Goal: Task Accomplishment & Management: Manage account settings

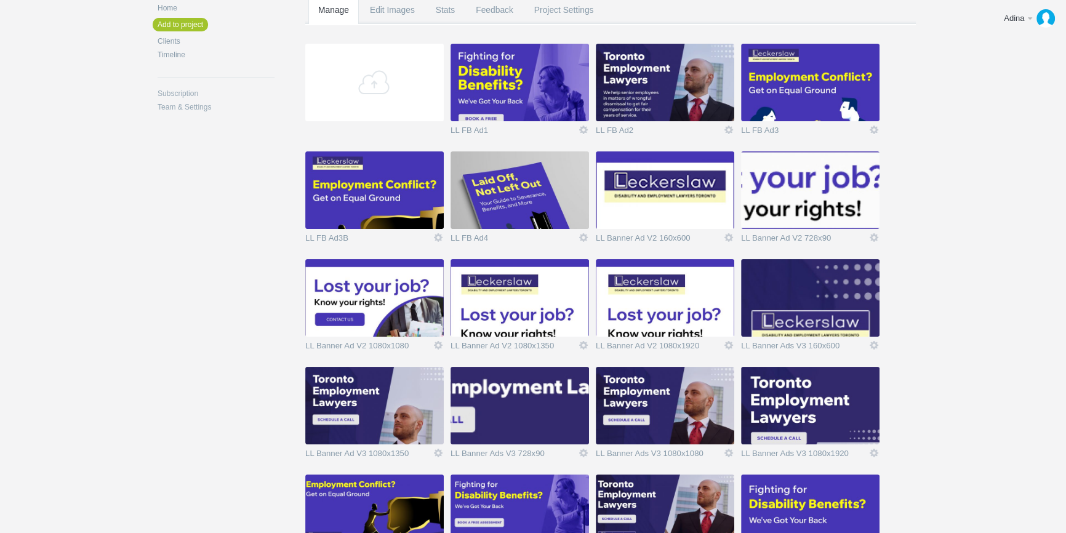
scroll to position [88, 0]
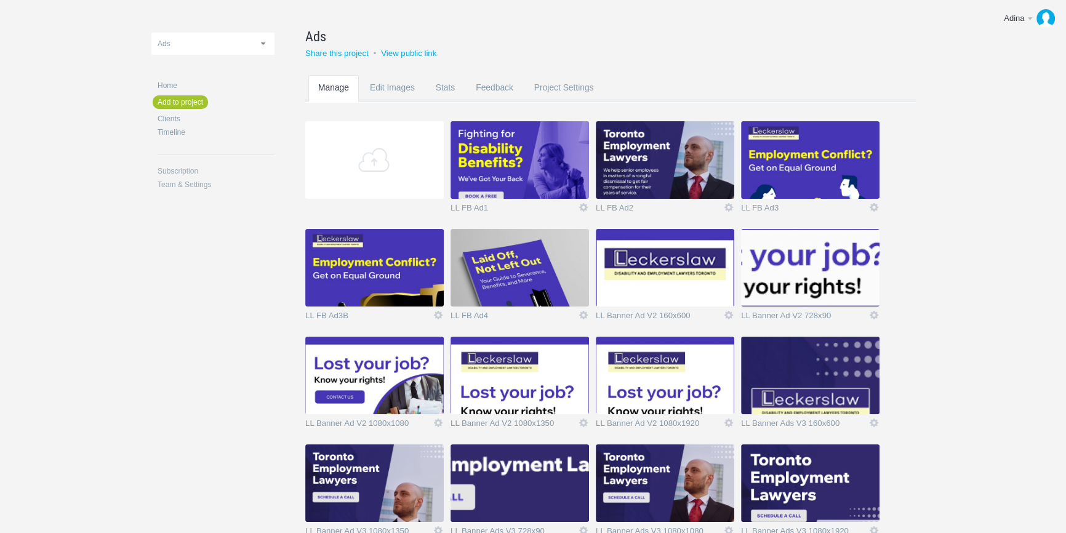
click at [309, 39] on span "Ads" at bounding box center [315, 36] width 21 height 20
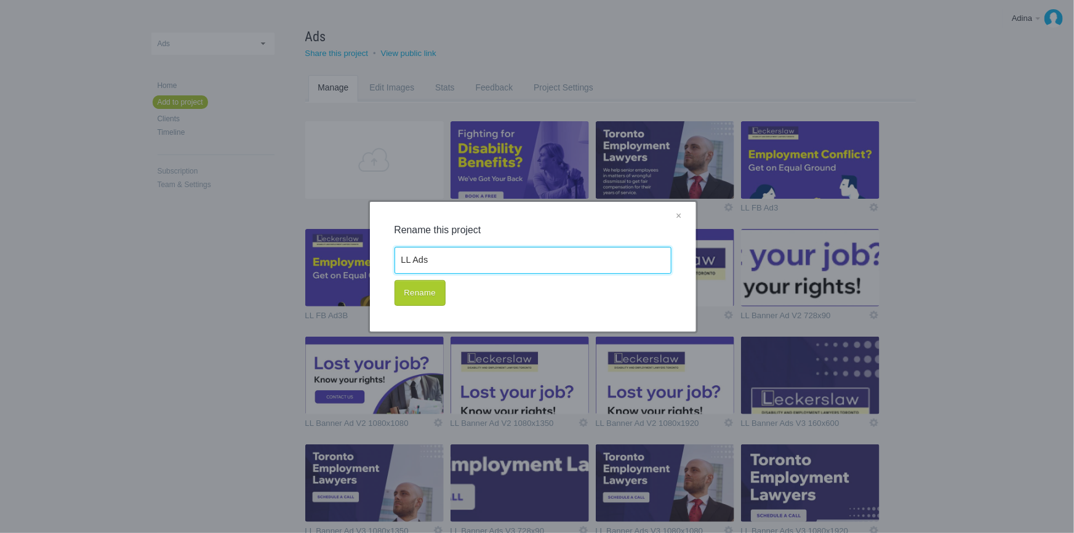
type input "LL Ads"
click at [438, 290] on button "Rename" at bounding box center [420, 293] width 51 height 26
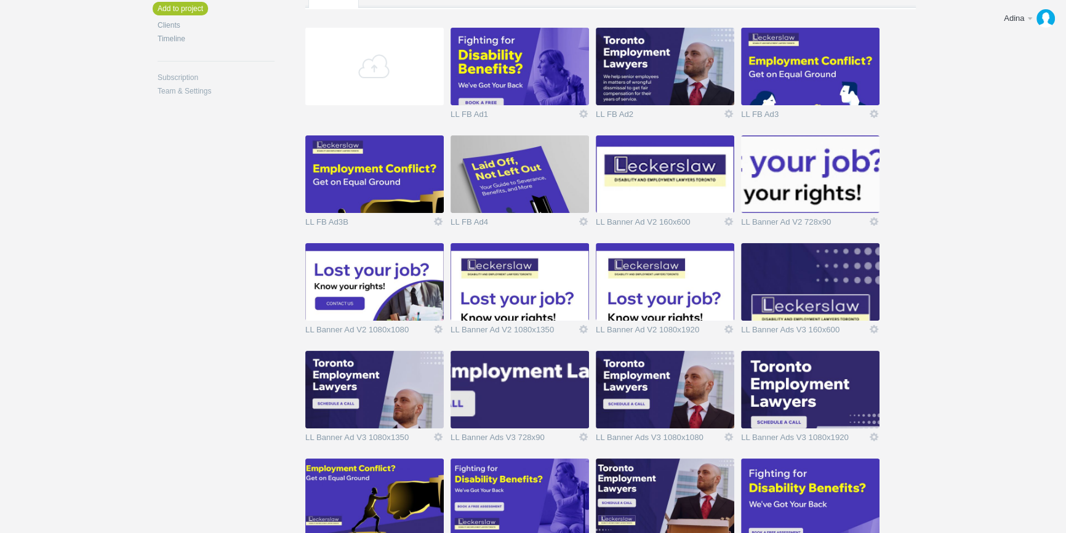
scroll to position [0, 0]
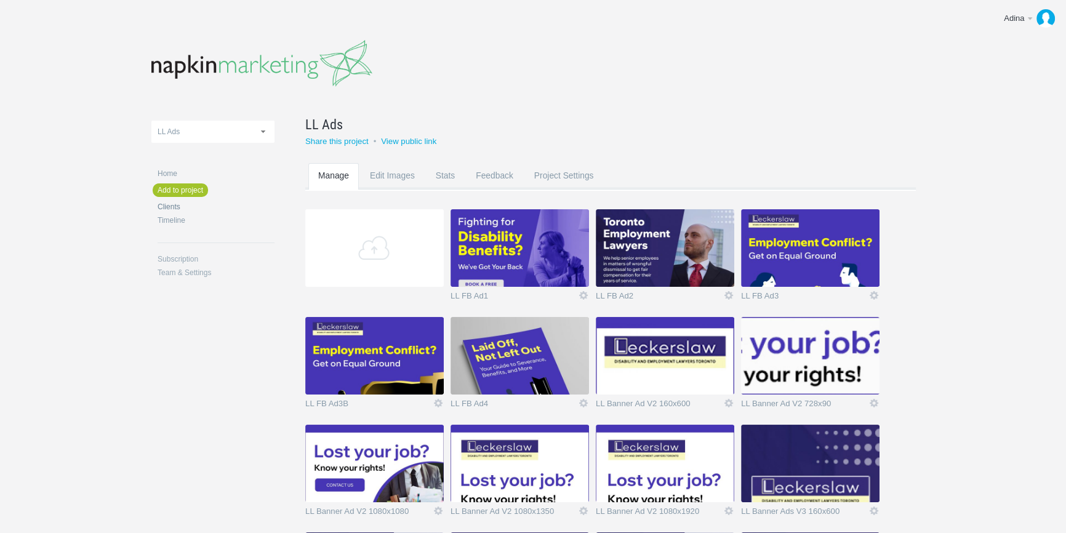
click at [172, 207] on link "Clients" at bounding box center [216, 206] width 117 height 7
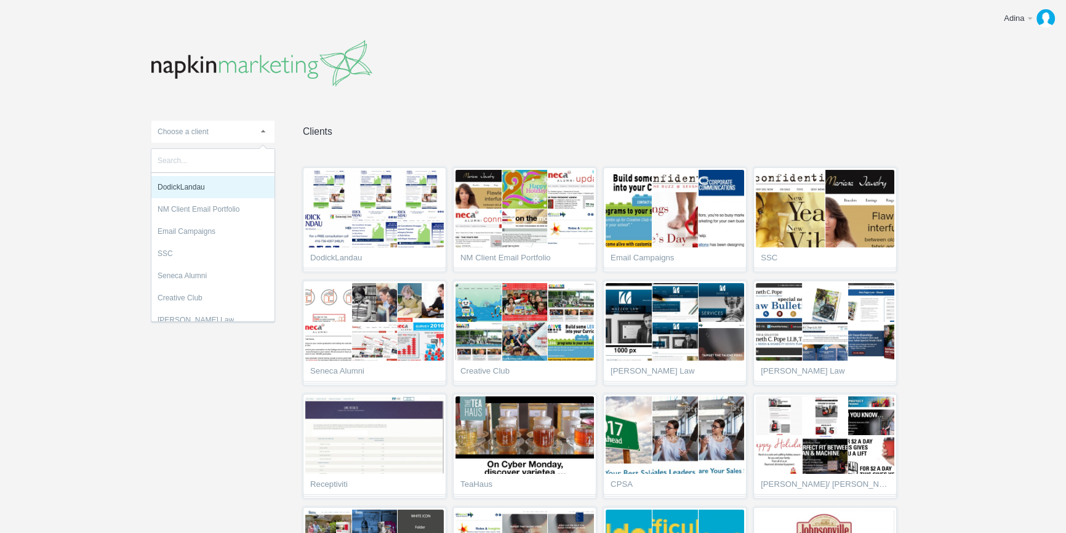
click at [219, 135] on link "Choose a client" at bounding box center [212, 132] width 123 height 22
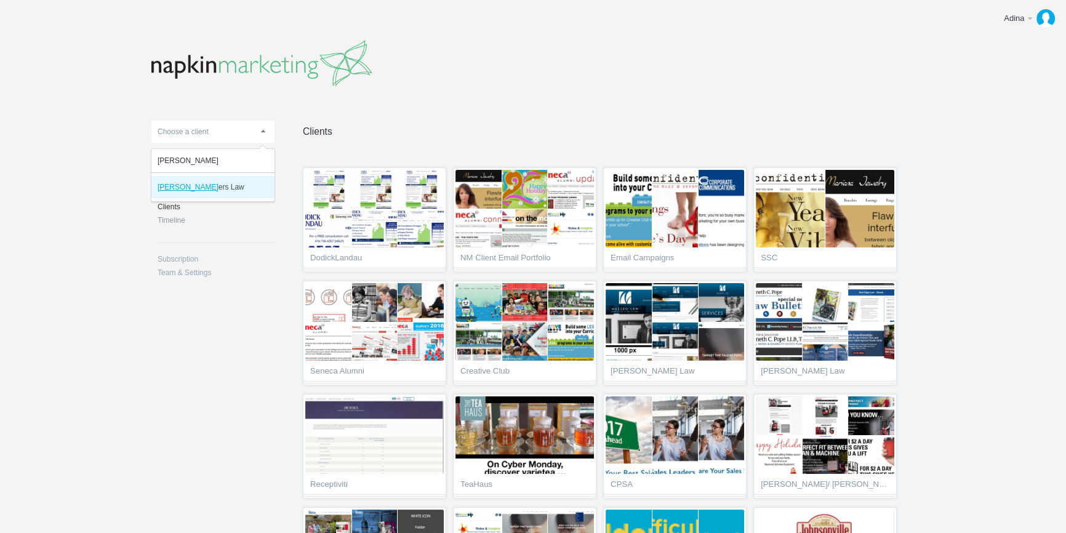
type input "[PERSON_NAME]"
click at [209, 180] on li "[PERSON_NAME] ers Law" at bounding box center [212, 187] width 123 height 22
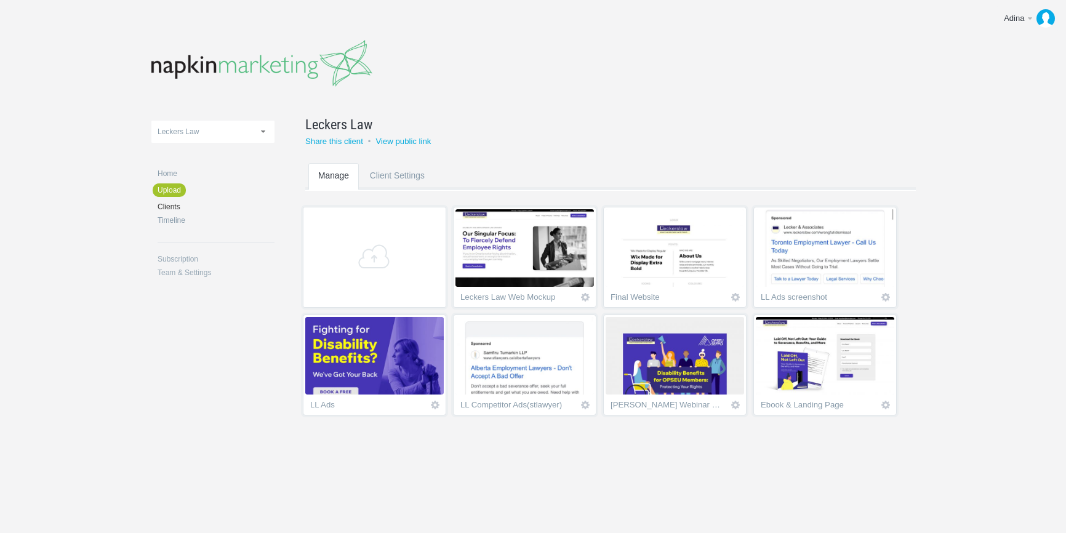
scroll to position [52, 0]
click at [444, 317] on img at bounding box center [374, 356] width 138 height 78
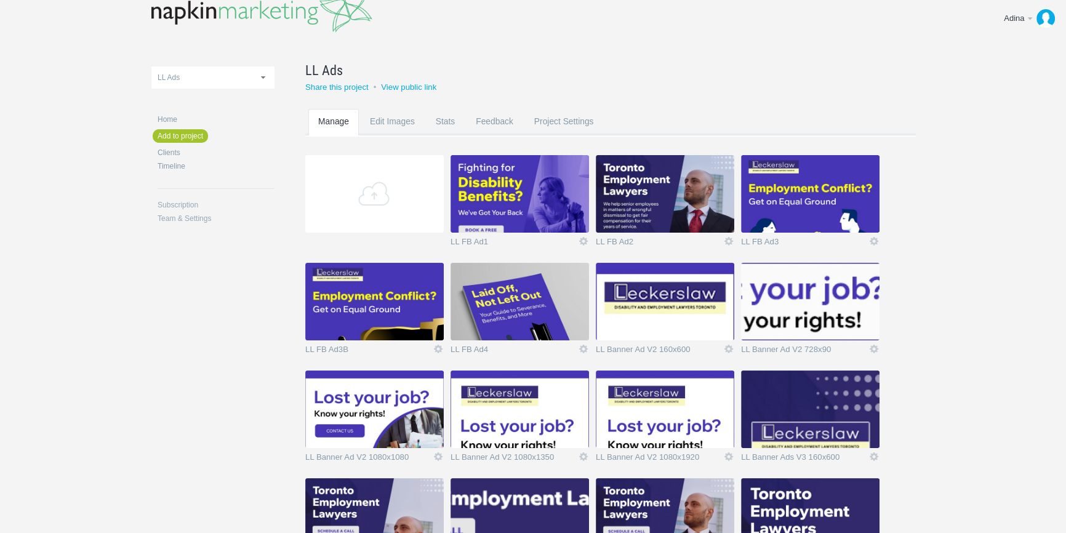
scroll to position [111, 0]
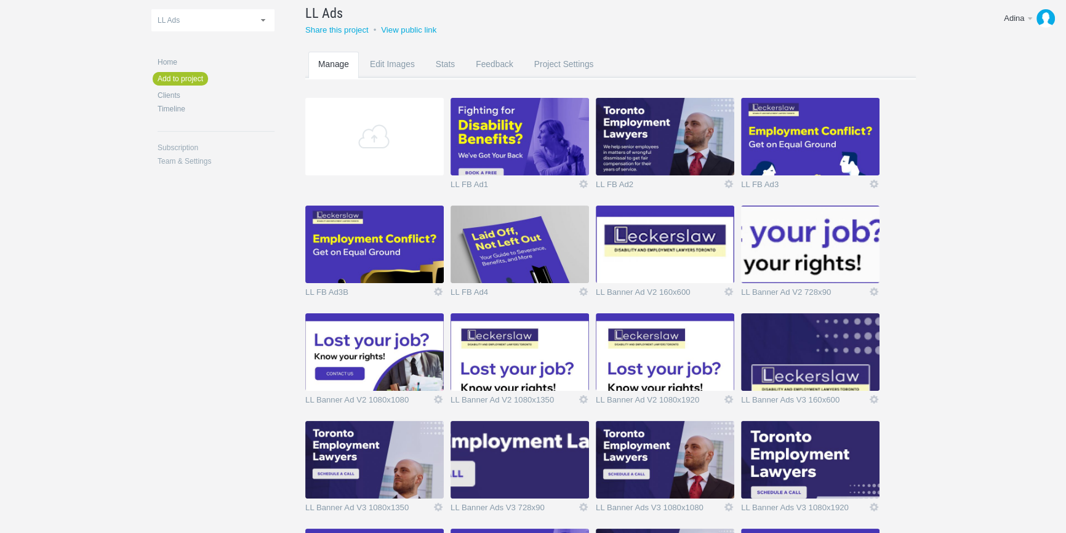
click at [513, 263] on img at bounding box center [520, 245] width 138 height 78
